Goal: Navigation & Orientation: Find specific page/section

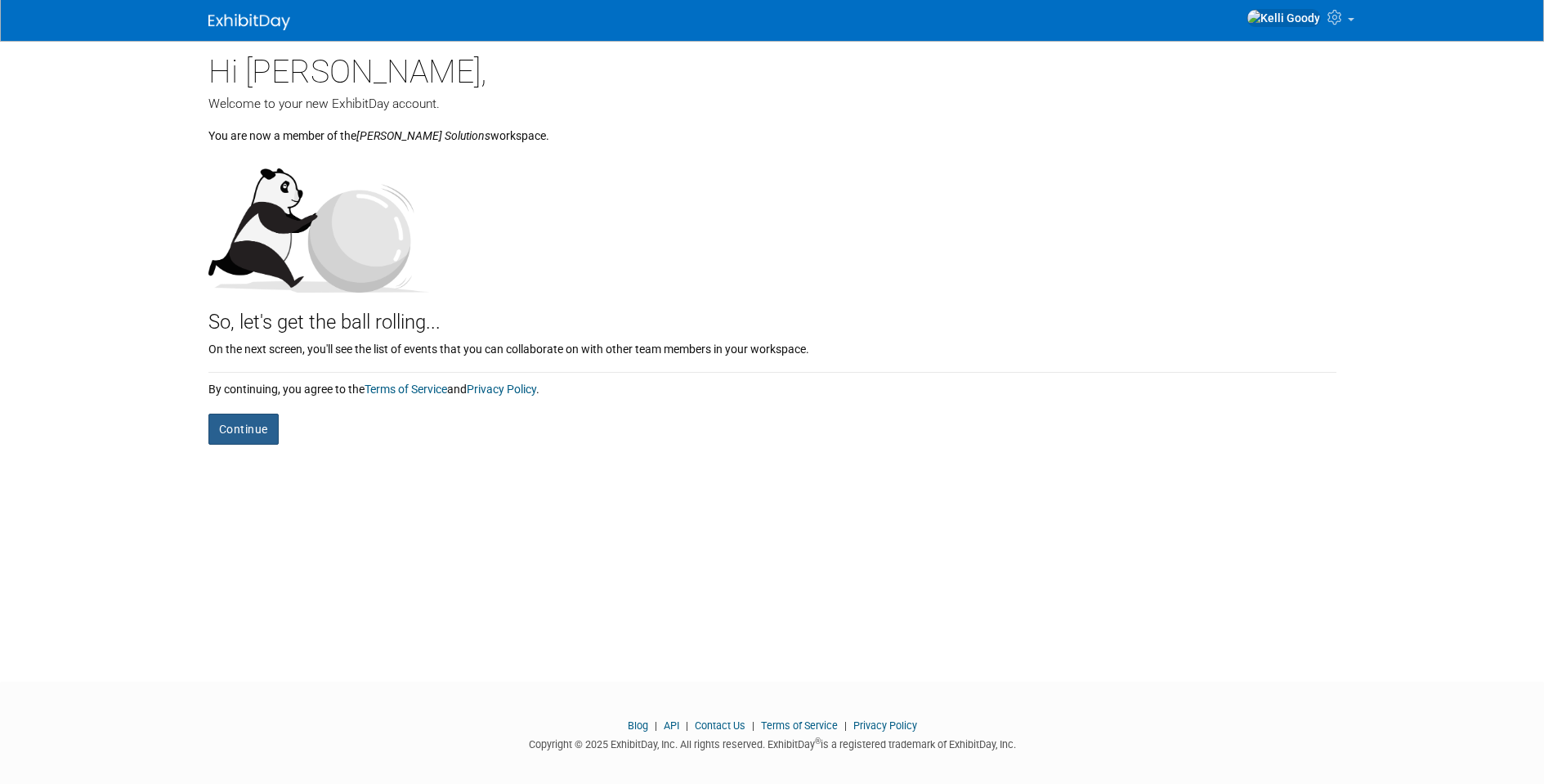
click at [259, 434] on button "Continue" at bounding box center [244, 428] width 71 height 31
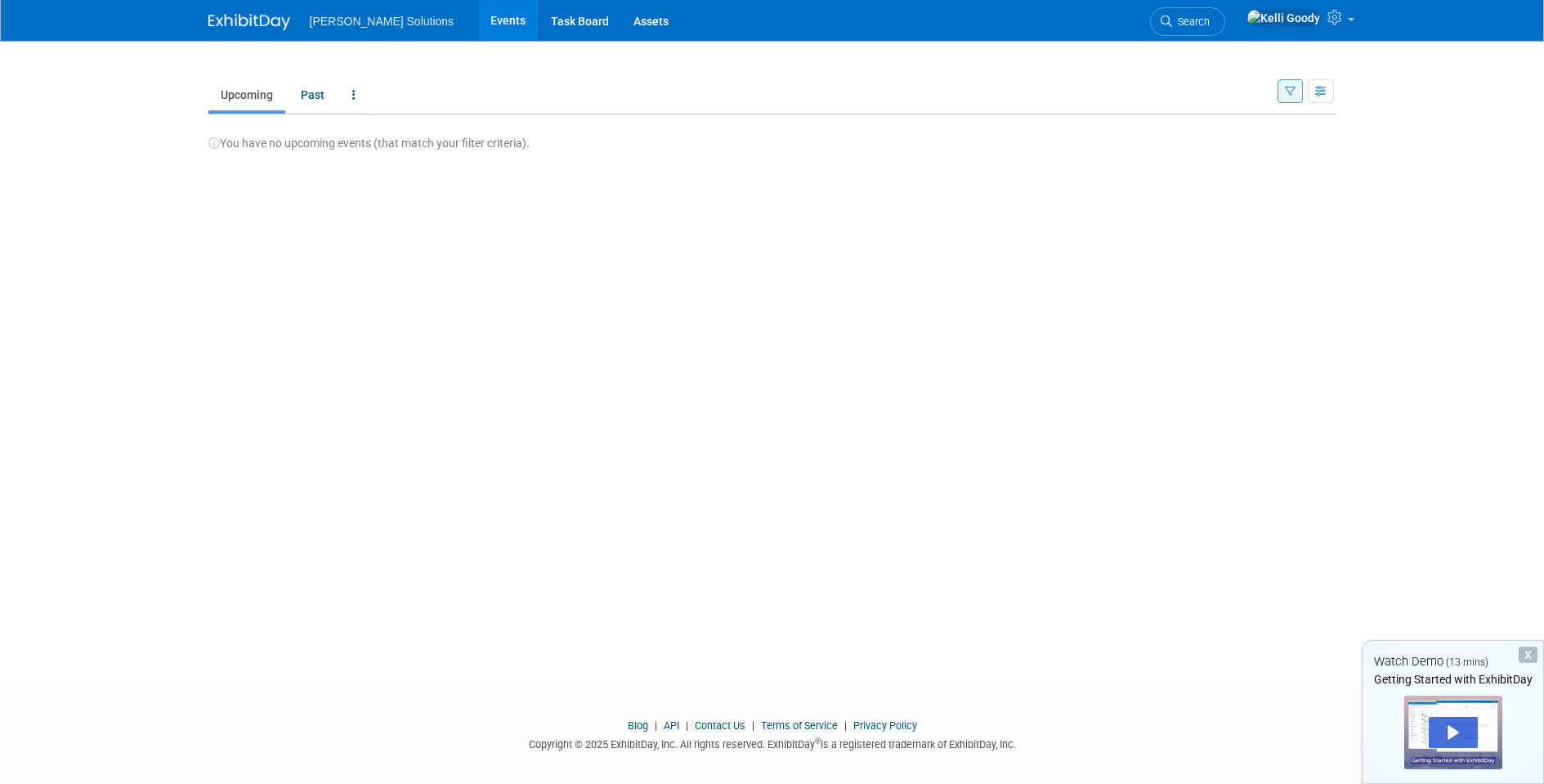
scroll to position [12, 0]
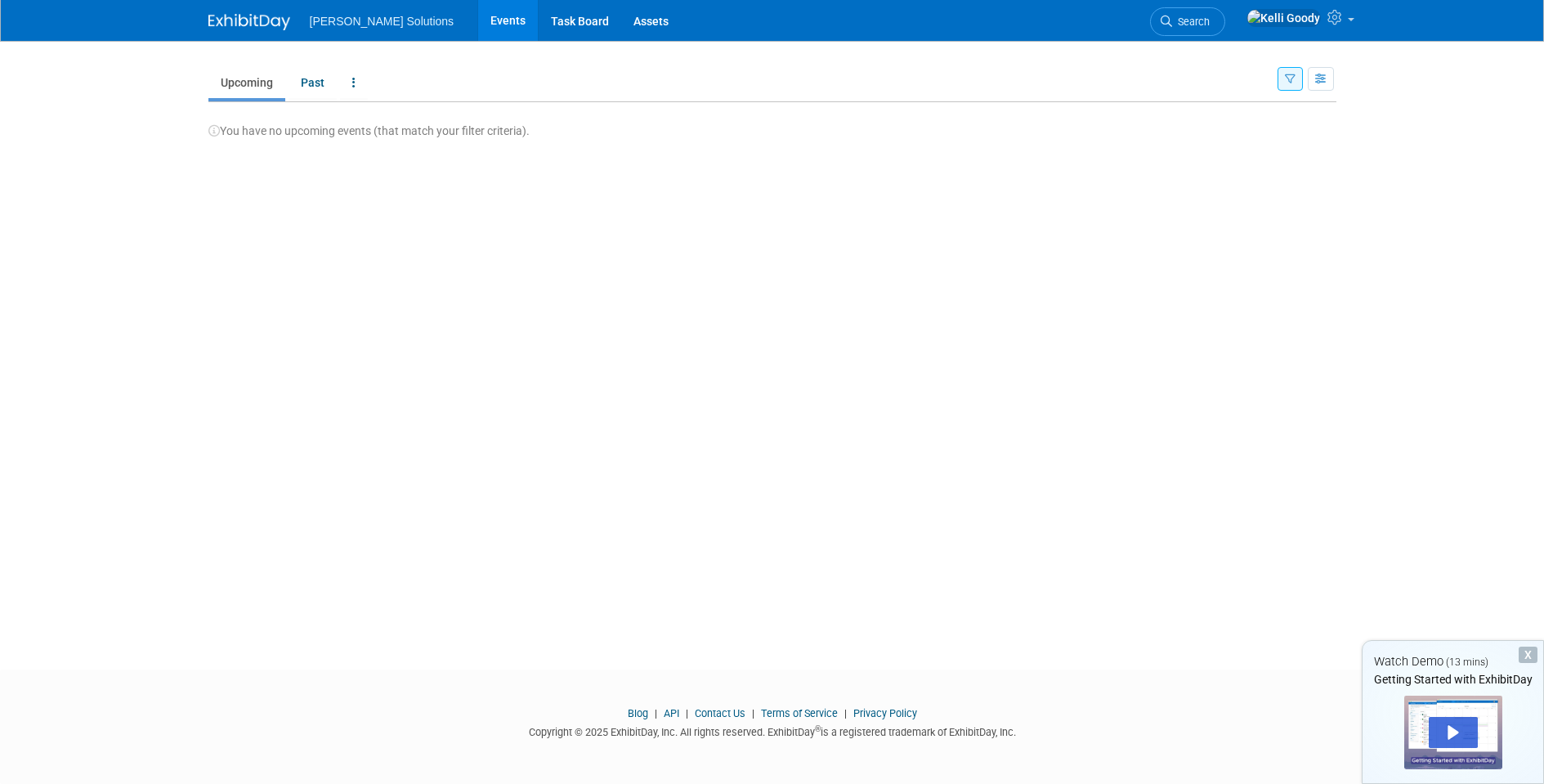
click at [361, 31] on ul "Martus Solutions Events Task Board Assets" at bounding box center [502, 20] width 384 height 41
click at [539, 26] on link "Task Board" at bounding box center [580, 20] width 83 height 41
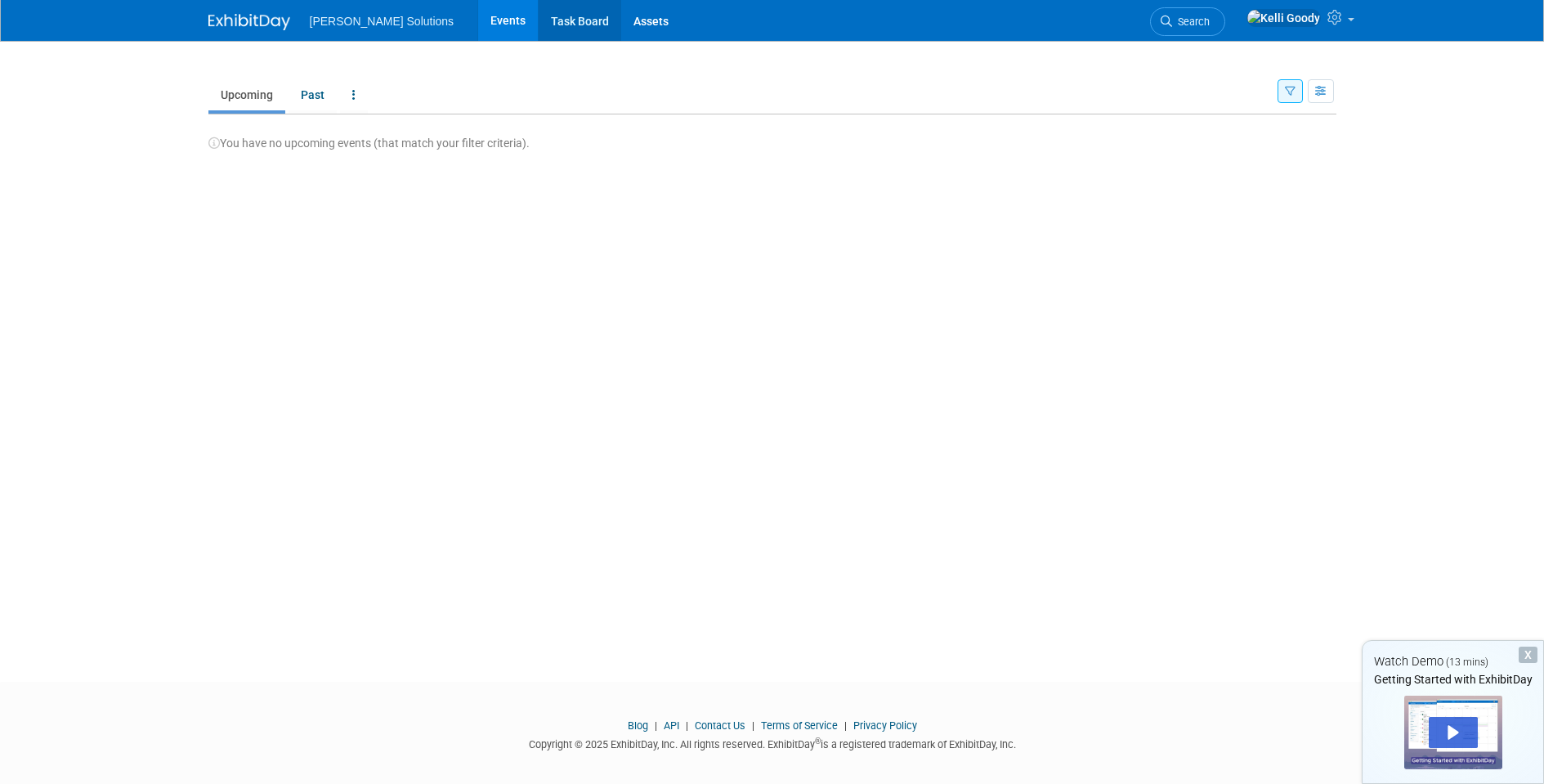
click at [539, 26] on link "Task Board" at bounding box center [580, 20] width 83 height 41
